Goal: Information Seeking & Learning: Learn about a topic

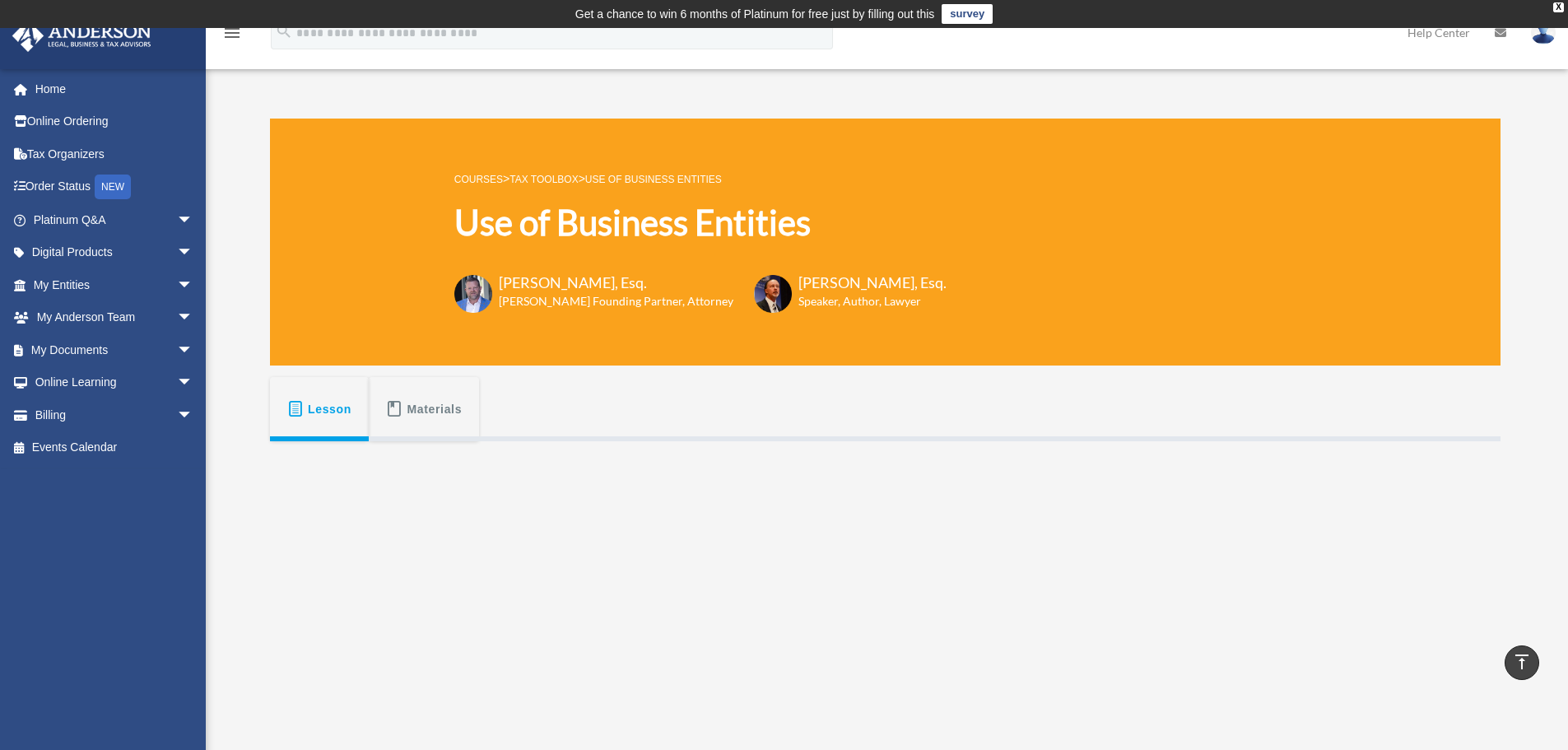
scroll to position [421, 0]
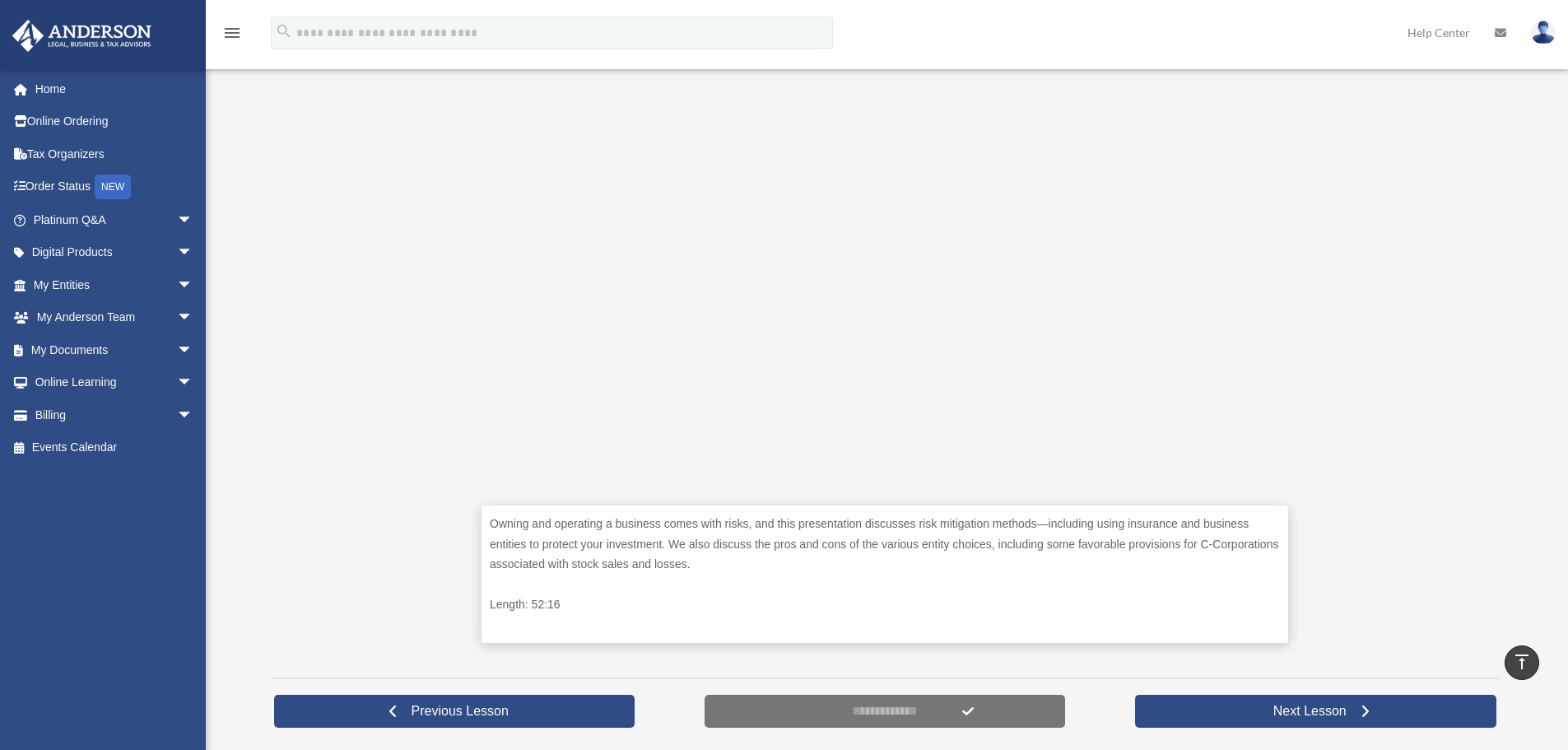
click at [306, 477] on div "Owning and operating a business comes with risks, and this presentation discuss…" at bounding box center [885, 343] width 1231 height 646
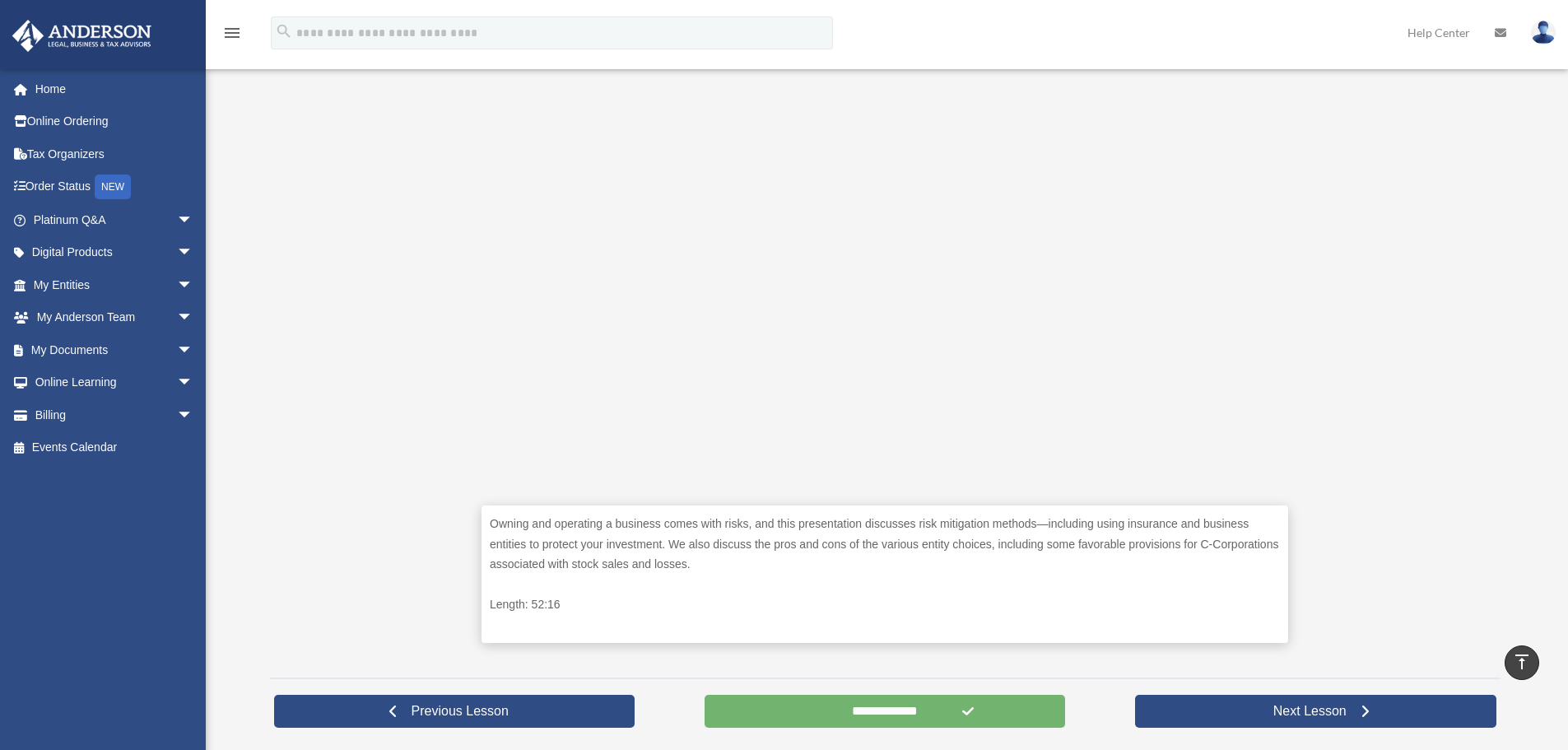
click at [809, 704] on input "**********" at bounding box center [885, 711] width 361 height 33
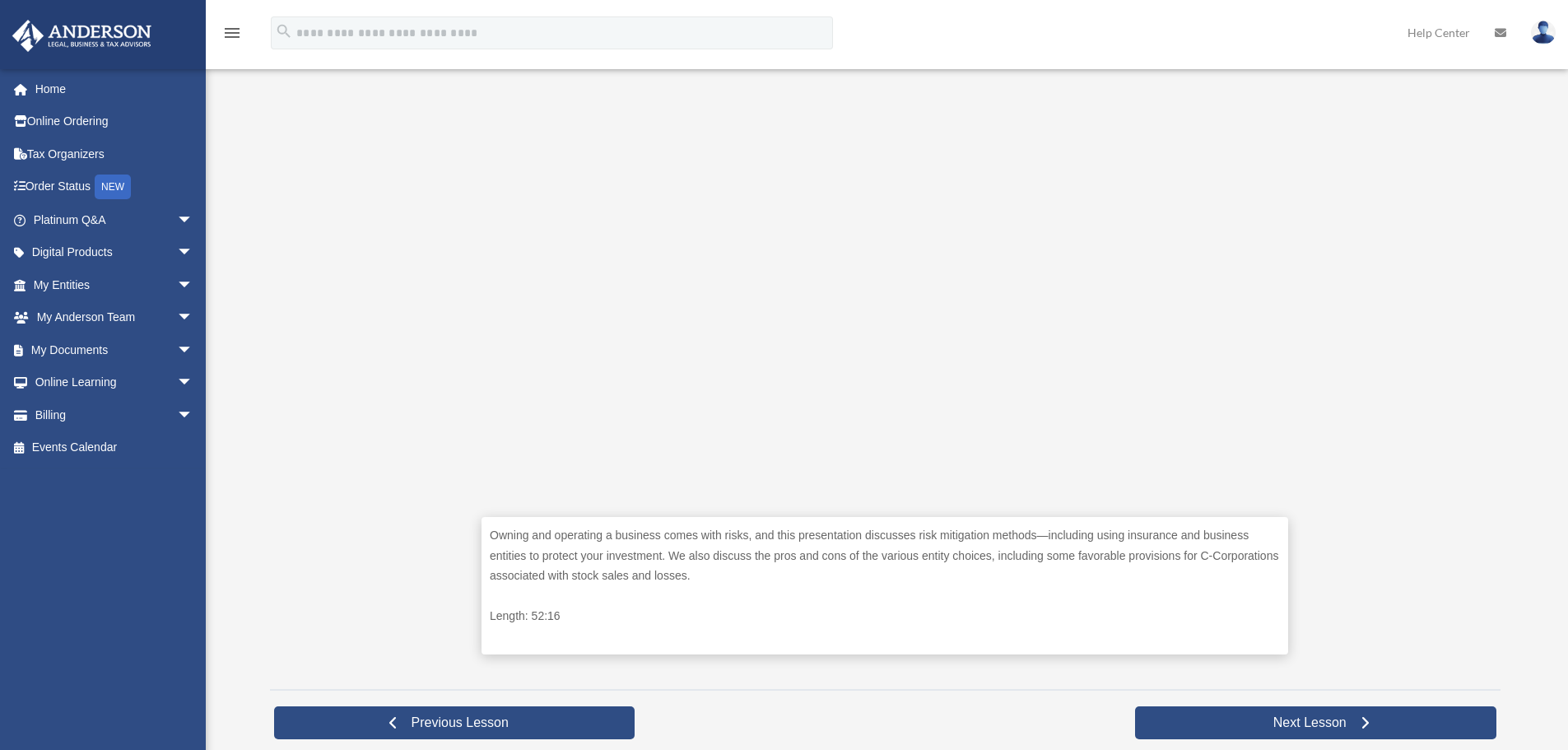
scroll to position [412, 0]
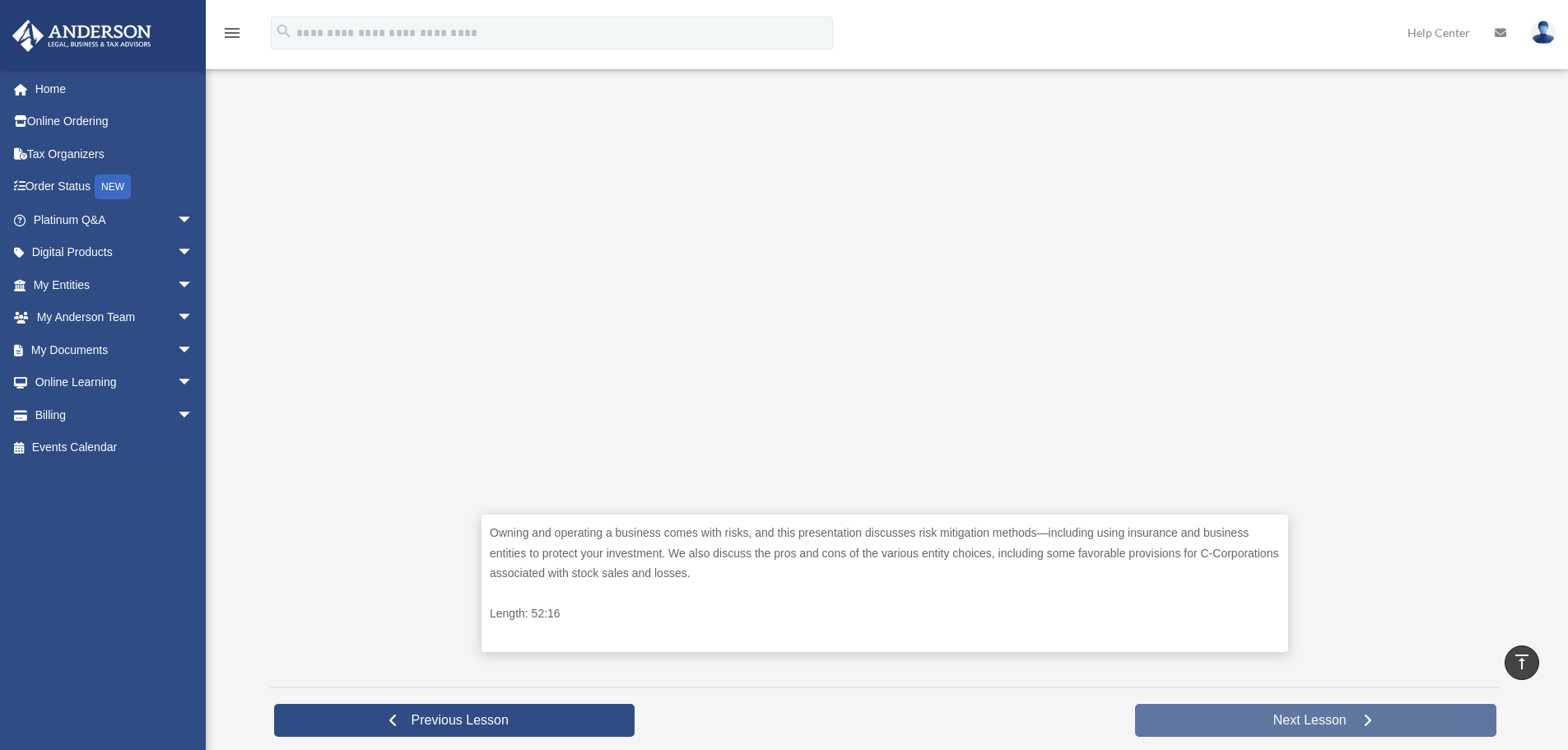
click at [1183, 723] on link "Next Lesson" at bounding box center [1316, 720] width 361 height 33
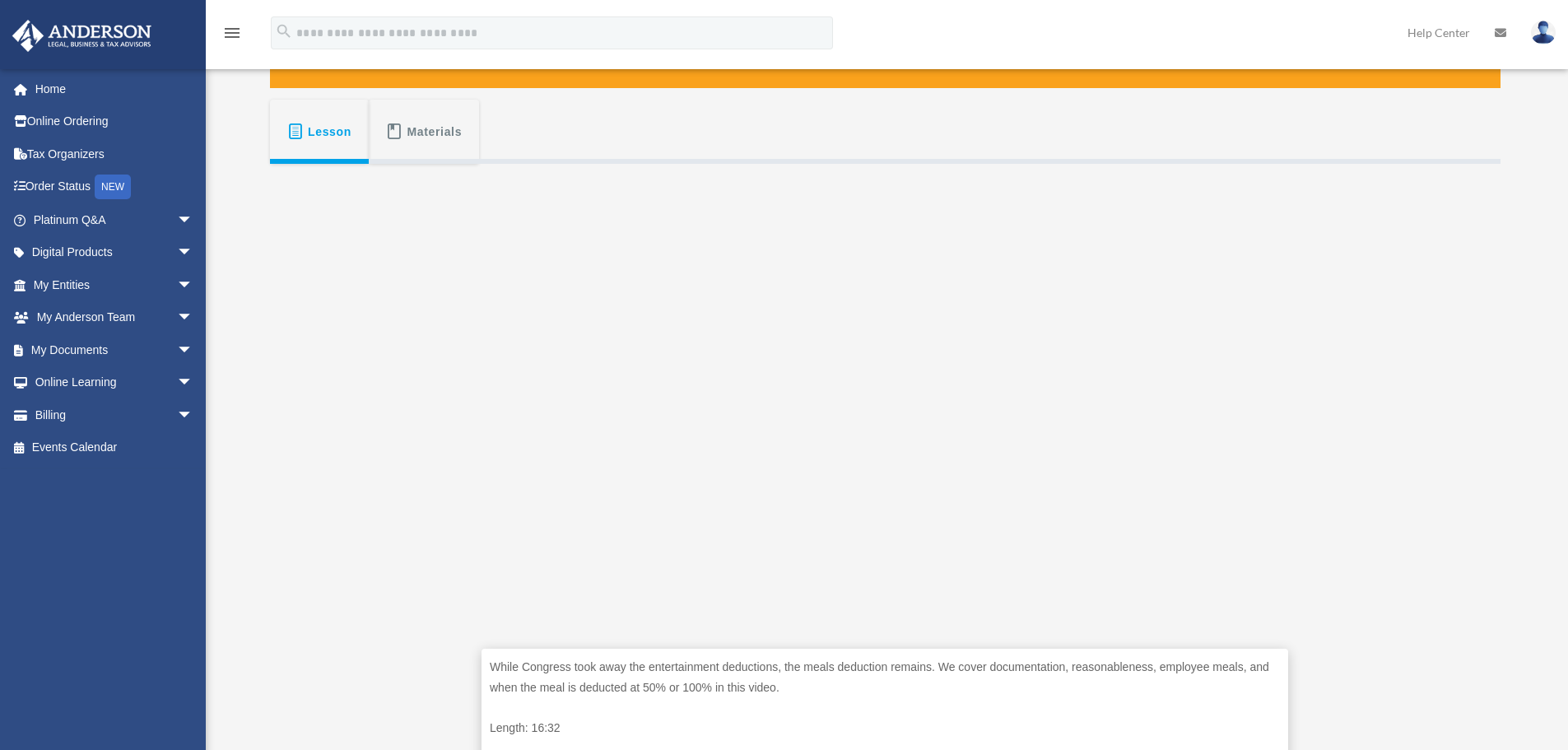
scroll to position [329, 0]
